Goal: Check status

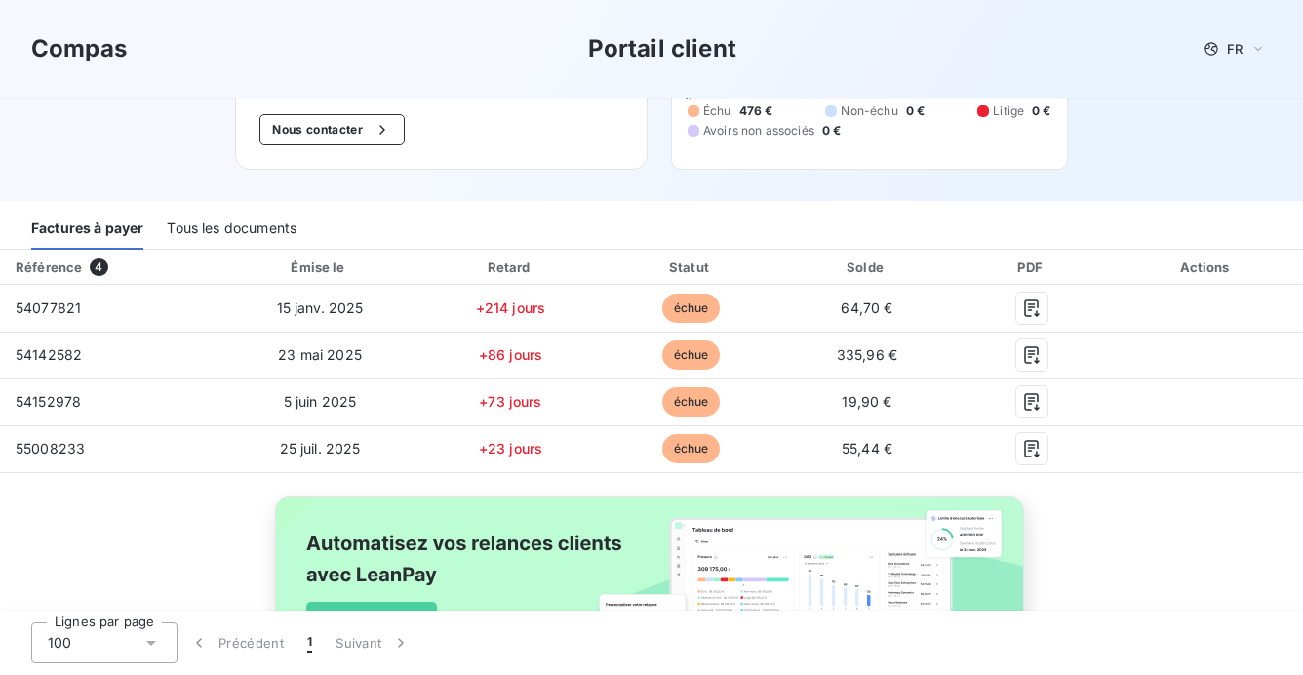
scroll to position [172, 0]
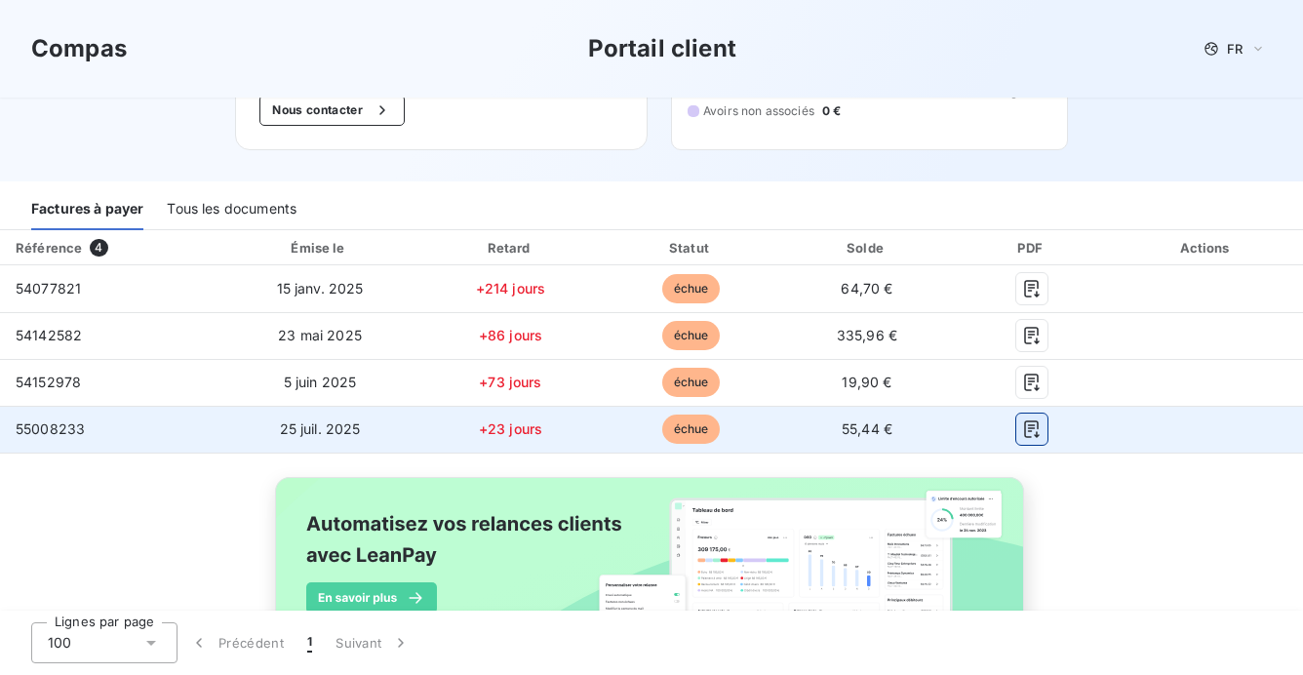
click at [1022, 426] on icon "button" at bounding box center [1032, 429] width 20 height 20
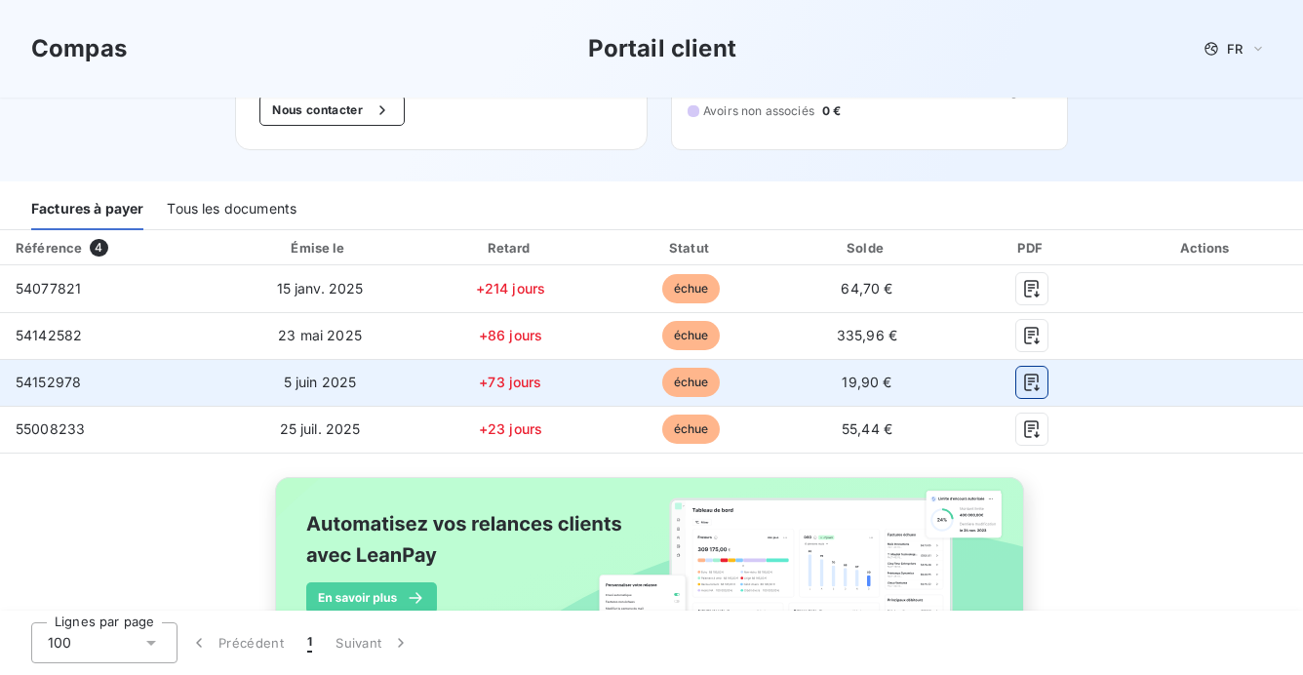
click at [1024, 383] on icon "button" at bounding box center [1032, 383] width 20 height 20
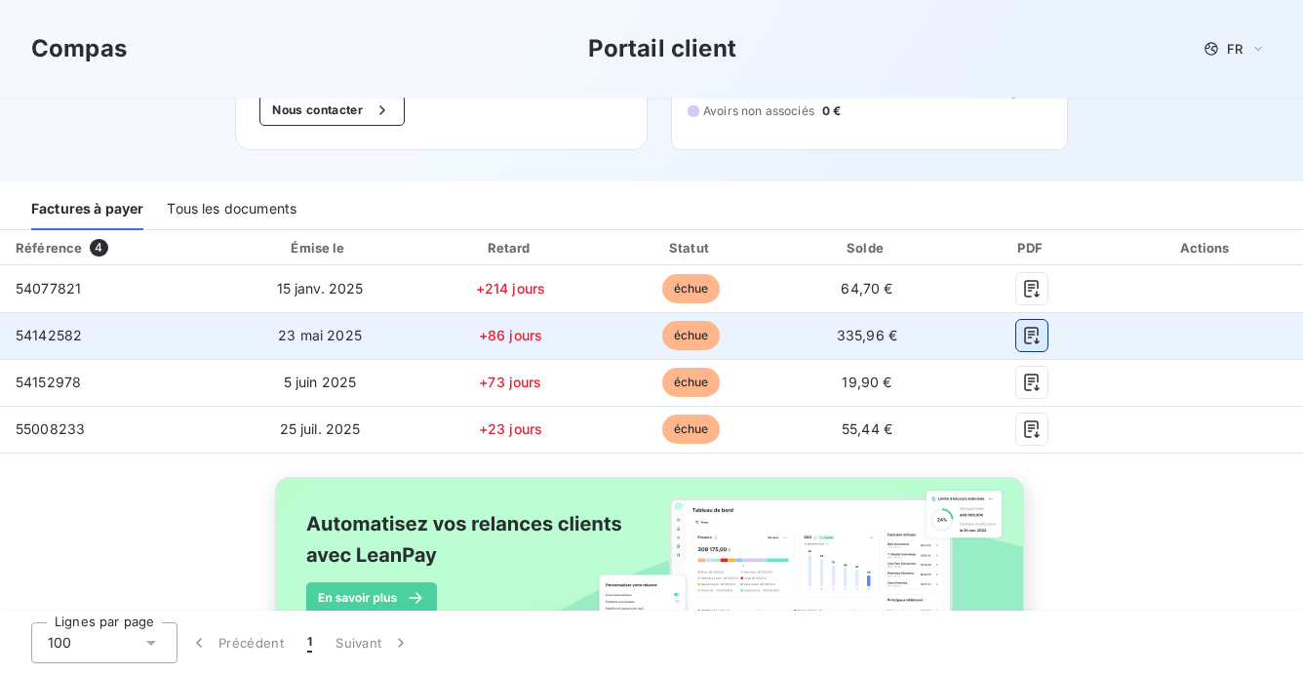
click at [1022, 337] on icon "button" at bounding box center [1032, 336] width 20 height 20
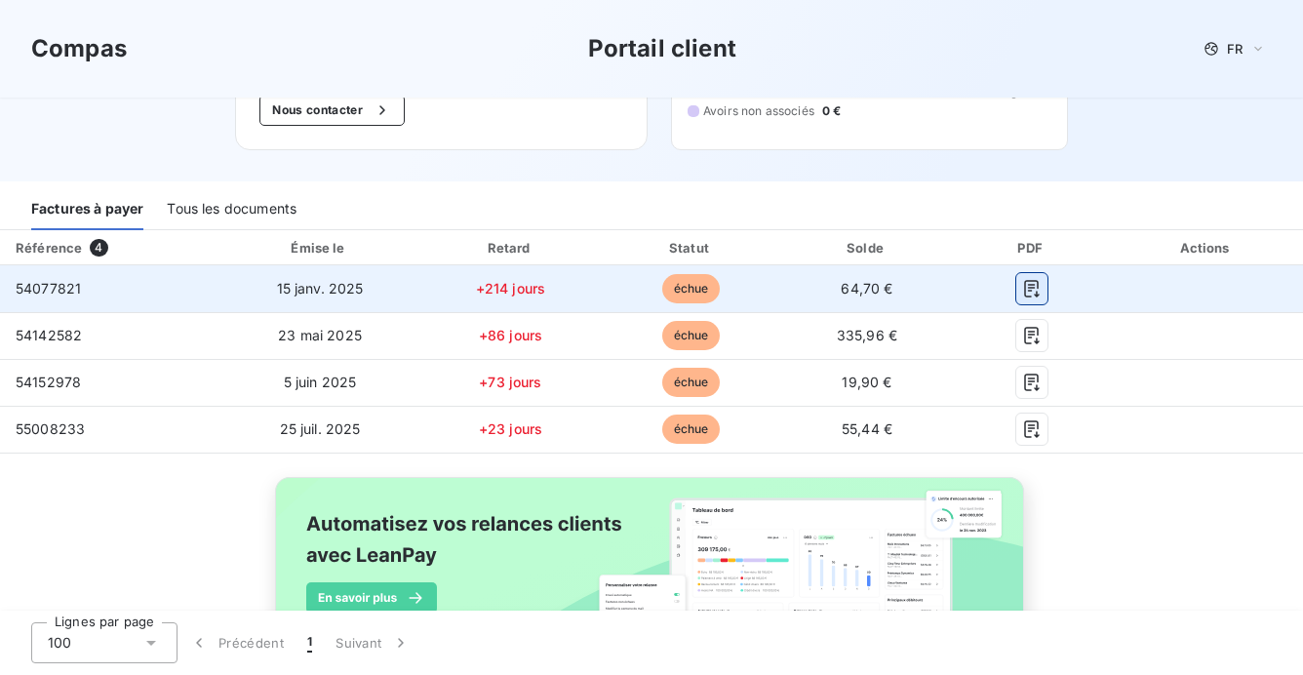
click at [1022, 291] on icon "button" at bounding box center [1032, 289] width 20 height 20
